Goal: Transaction & Acquisition: Download file/media

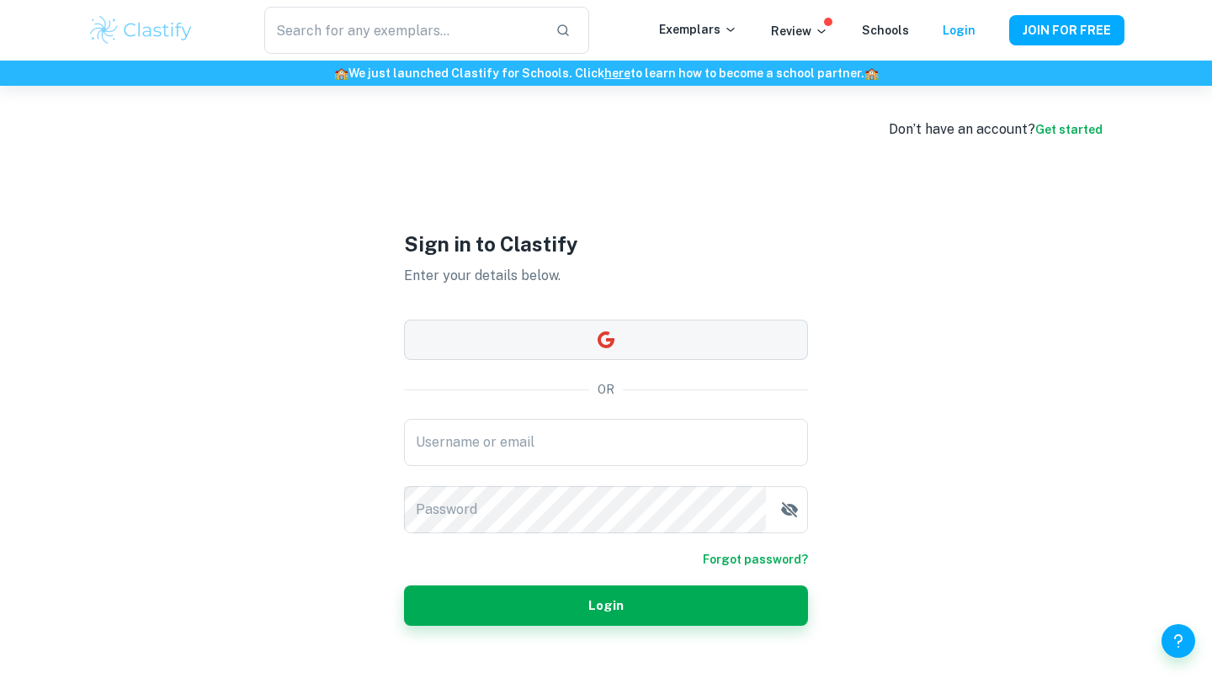
click at [715, 326] on button "button" at bounding box center [606, 340] width 404 height 40
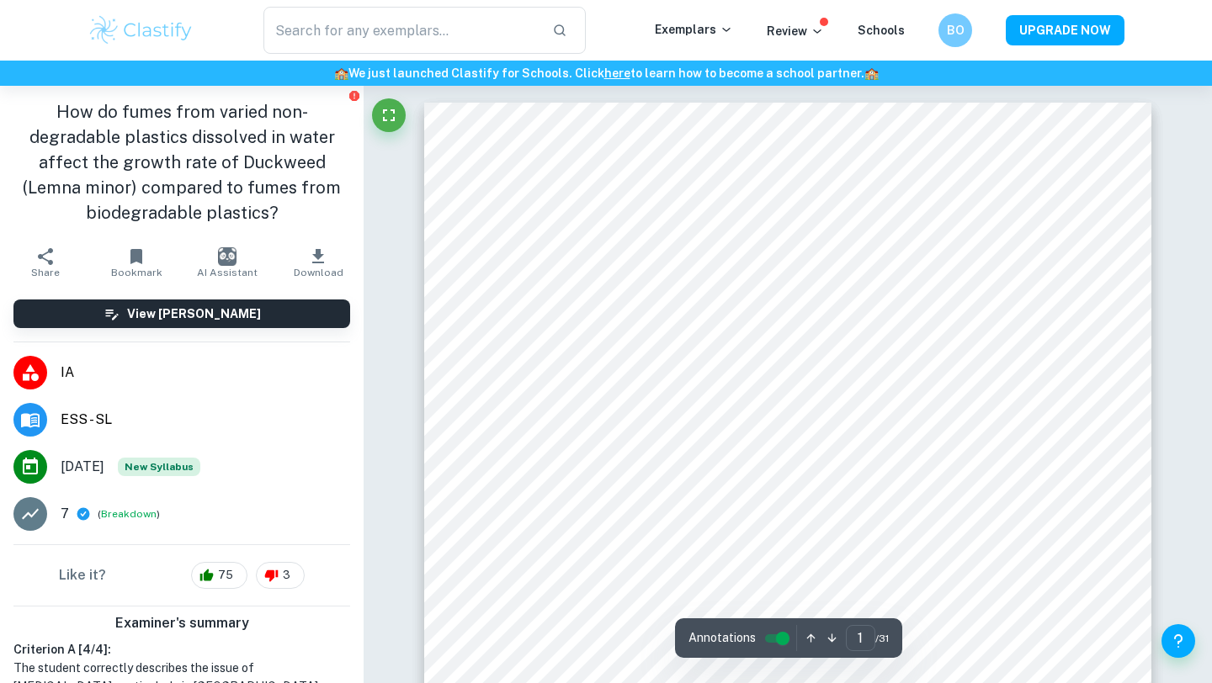
click at [314, 251] on icon "button" at bounding box center [318, 257] width 20 height 20
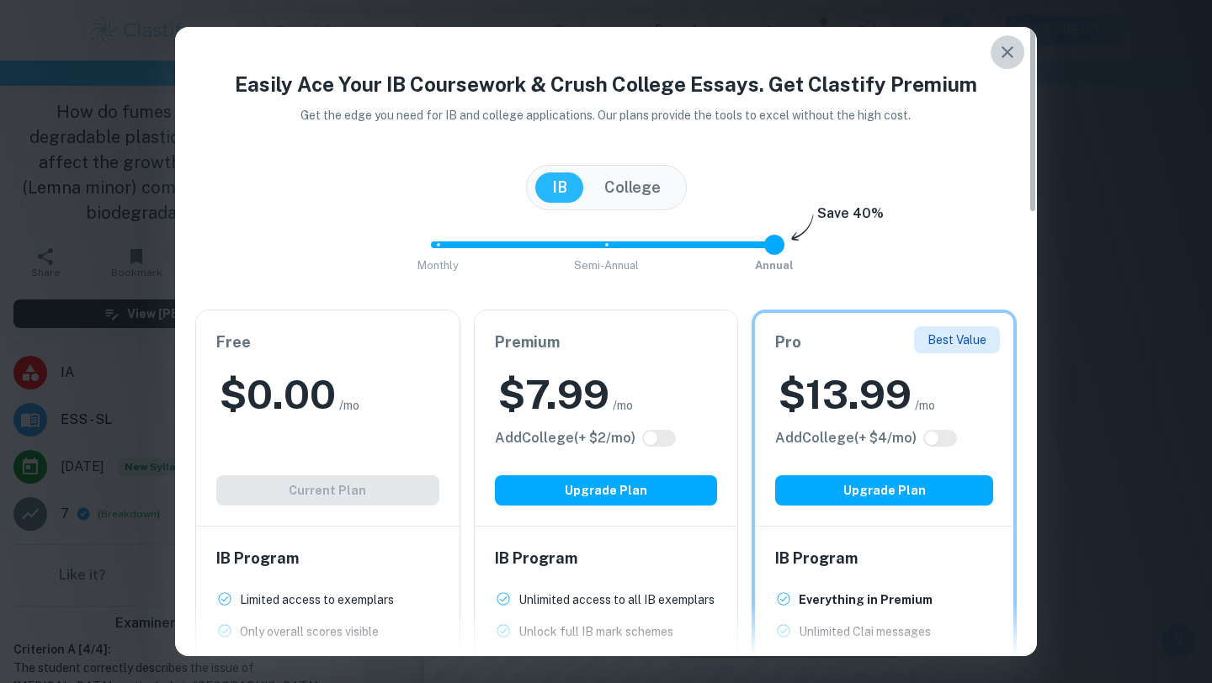
click at [1010, 56] on icon "button" at bounding box center [1007, 52] width 12 height 12
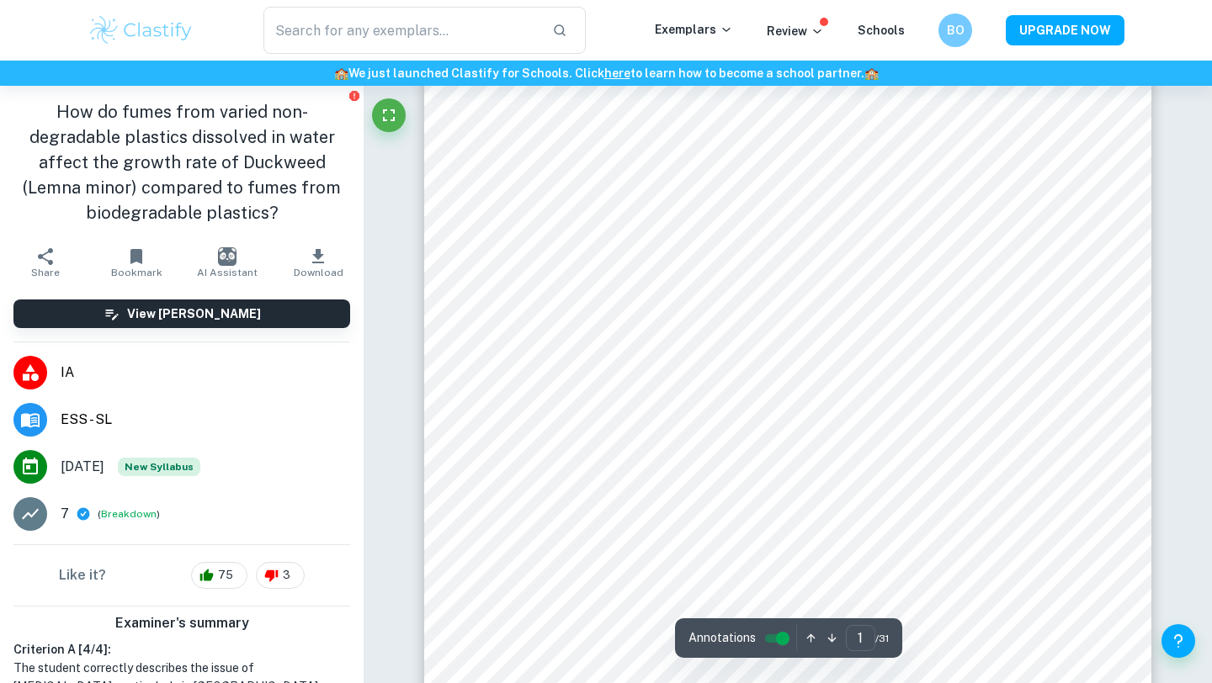
scroll to position [79, 0]
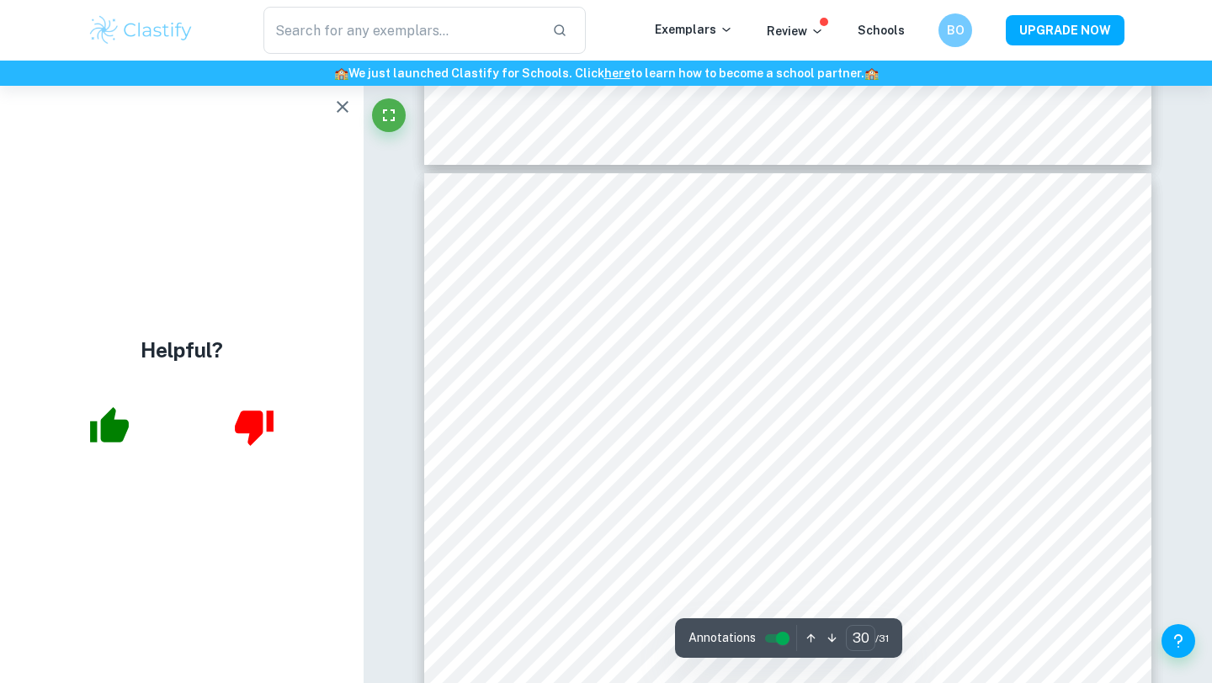
type input "29"
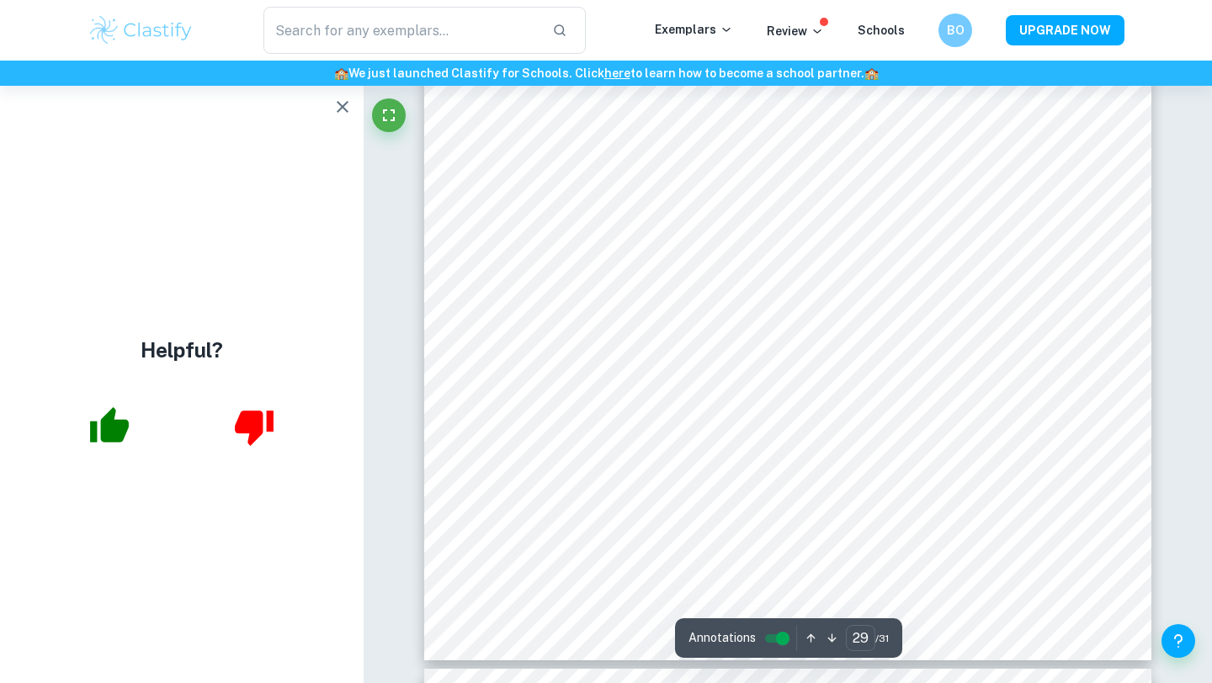
scroll to position [27048, 0]
